Goal: Find specific page/section: Find specific page/section

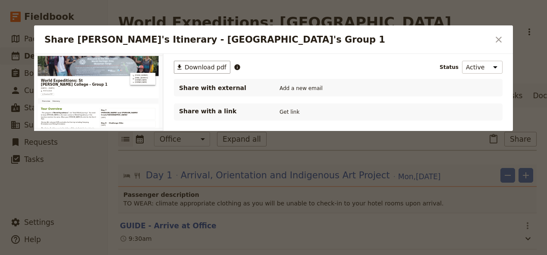
drag, startPoint x: 497, startPoint y: 41, endPoint x: 480, endPoint y: 50, distance: 20.1
click at [498, 41] on icon "Close dialog" at bounding box center [498, 40] width 10 height 10
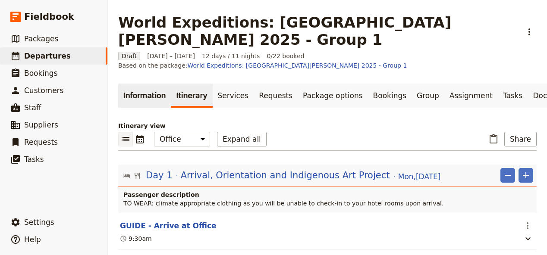
click at [141, 84] on link "Information" at bounding box center [144, 96] width 53 height 24
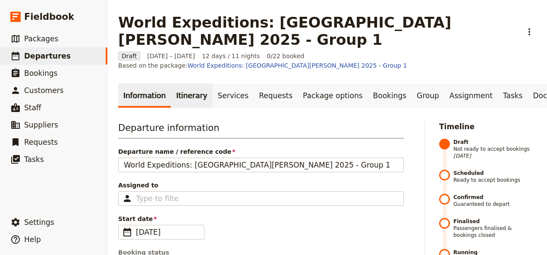
click at [186, 84] on link "Itinerary" at bounding box center [191, 96] width 41 height 24
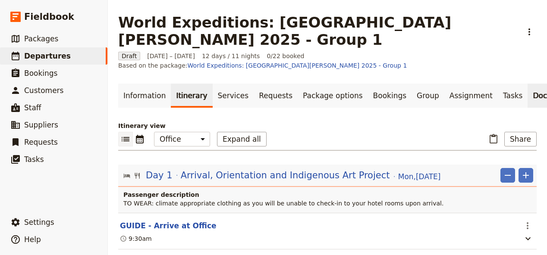
click at [527, 84] on link "Documents" at bounding box center [553, 96] width 52 height 24
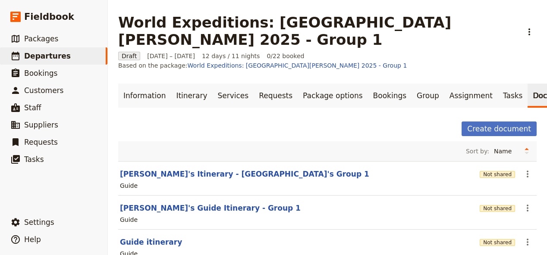
scroll to position [59, 0]
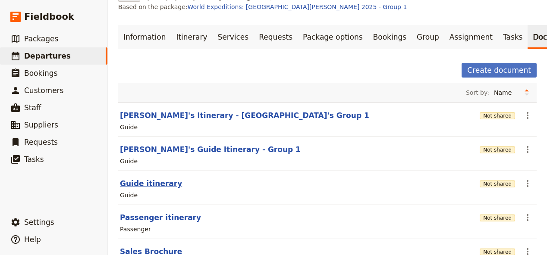
click at [143, 179] on button "Guide itinerary" at bounding box center [151, 184] width 62 height 10
select select "STAFF"
select select "RUN_SHEET"
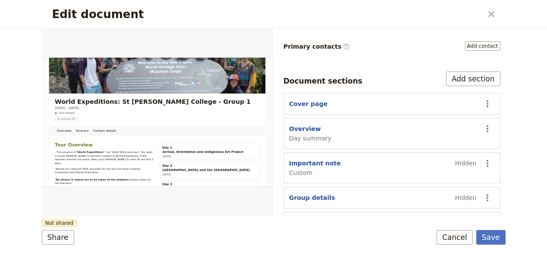
scroll to position [176, 0]
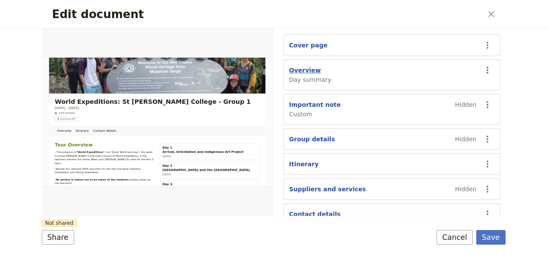
click at [307, 68] on button "Overview" at bounding box center [305, 70] width 32 height 9
select select "DAY_SUMMARY"
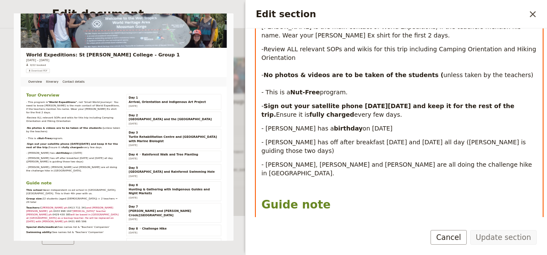
drag, startPoint x: 382, startPoint y: 129, endPoint x: 265, endPoint y: 129, distance: 116.9
click at [265, 129] on p "- [PERSON_NAME] has a birthday on [DEMOGRAPHIC_DATA]" at bounding box center [399, 128] width 276 height 9
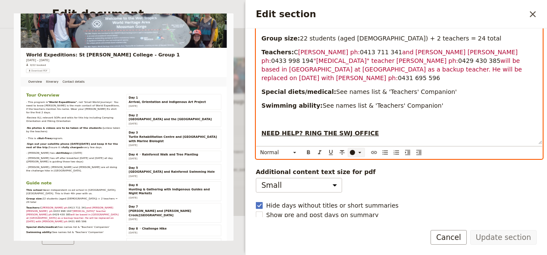
click at [359, 151] on icon "Edit section" at bounding box center [359, 152] width 7 height 7
click at [464, 129] on p "NEED HELP? RING THE SWJ OFFICE" at bounding box center [399, 133] width 276 height 9
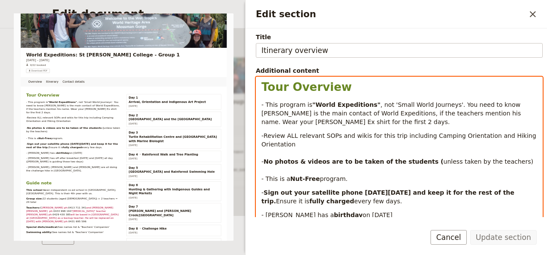
scroll to position [207, 0]
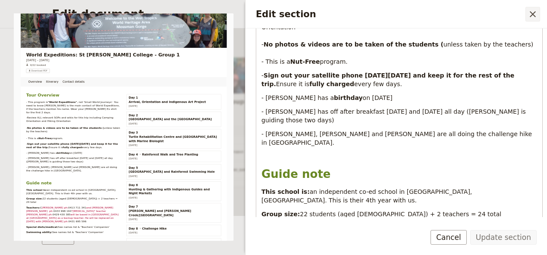
click at [530, 14] on icon "Close drawer" at bounding box center [532, 14] width 10 height 10
